Goal: Use online tool/utility: Utilize a website feature to perform a specific function

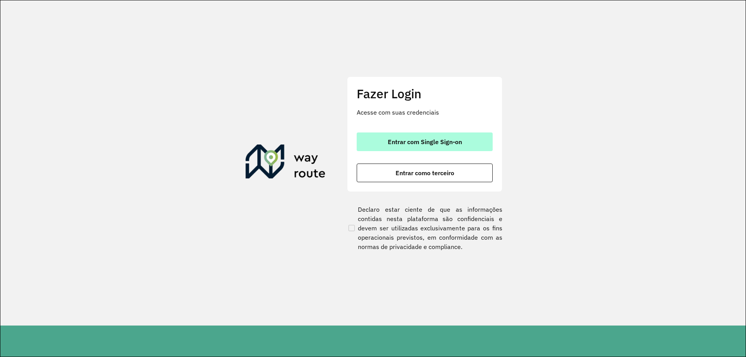
click at [433, 143] on span "Entrar com Single Sign-on" at bounding box center [425, 142] width 74 height 6
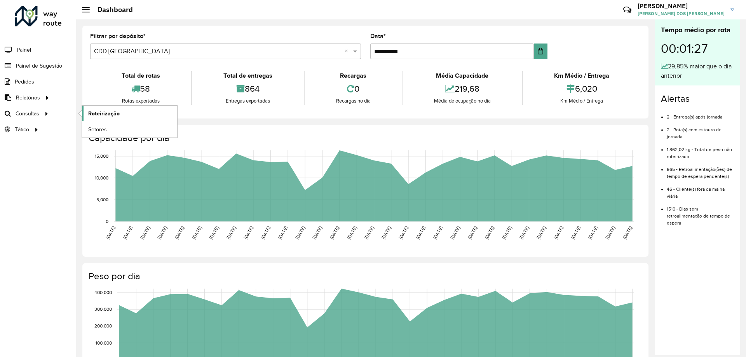
click at [131, 112] on link "Roteirização" at bounding box center [129, 114] width 95 height 16
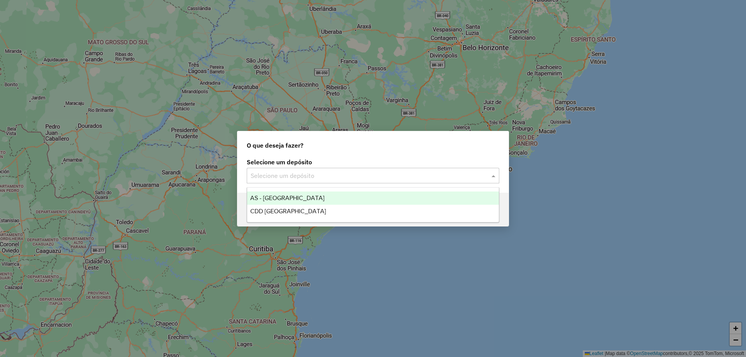
click at [461, 173] on input "text" at bounding box center [365, 175] width 229 height 9
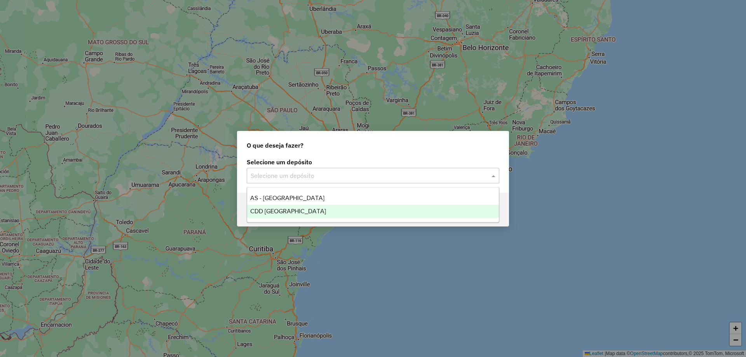
click at [267, 208] on span "CDD [GEOGRAPHIC_DATA]" at bounding box center [288, 211] width 76 height 7
